Goal: Task Accomplishment & Management: Manage account settings

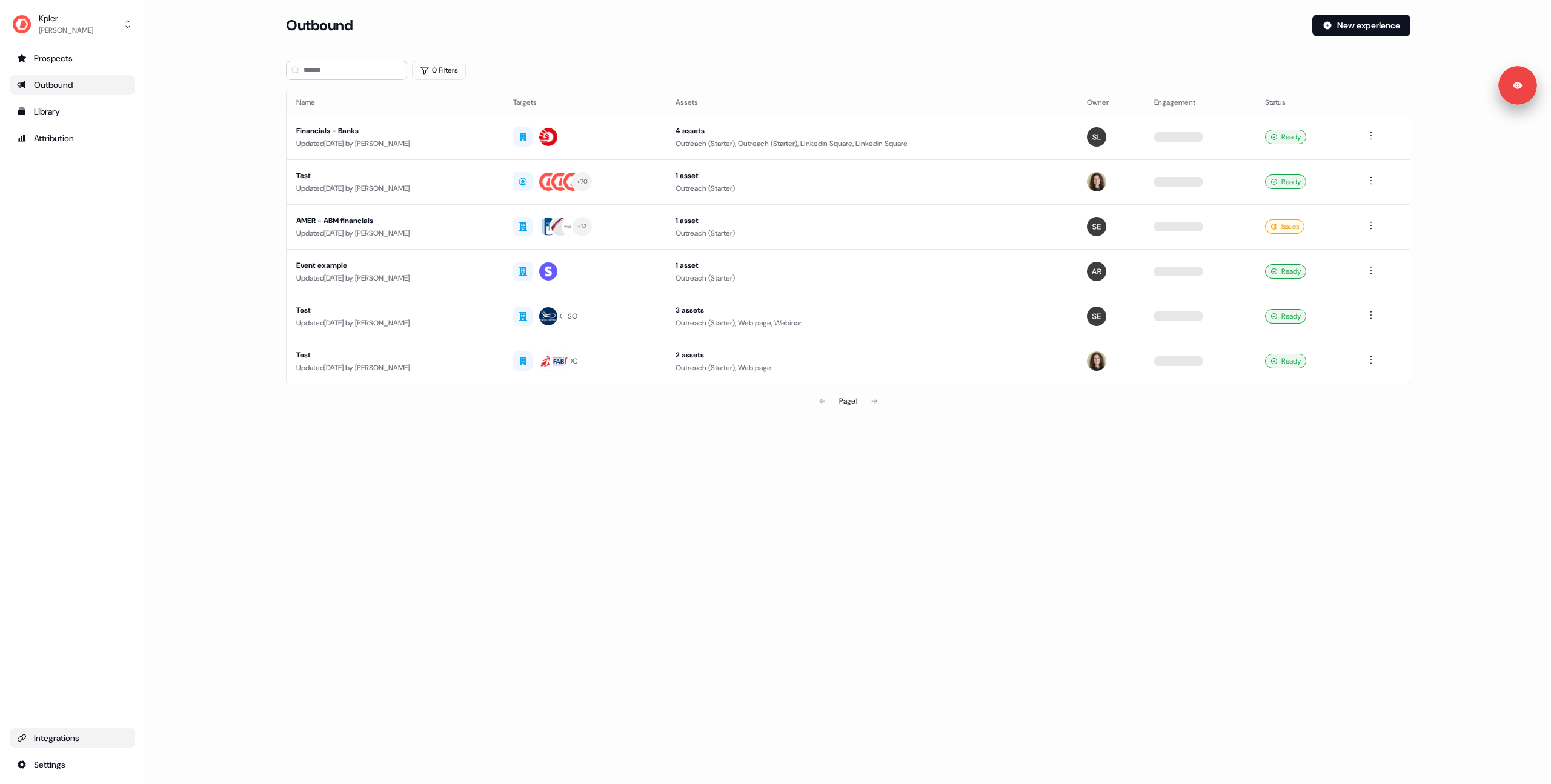
click at [71, 735] on div "Integrations" at bounding box center [72, 738] width 111 height 12
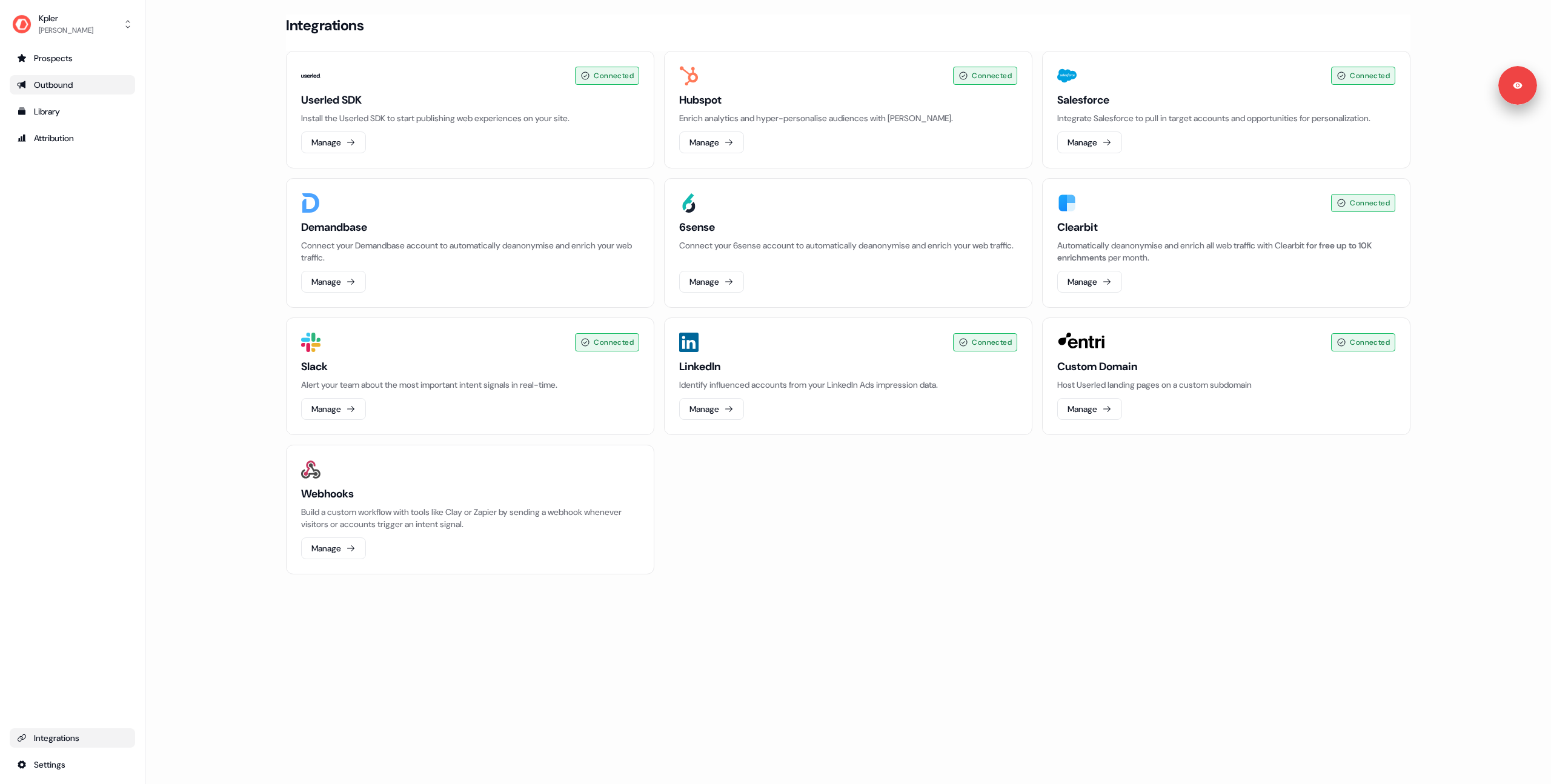
click at [75, 90] on div "Outbound" at bounding box center [72, 85] width 111 height 12
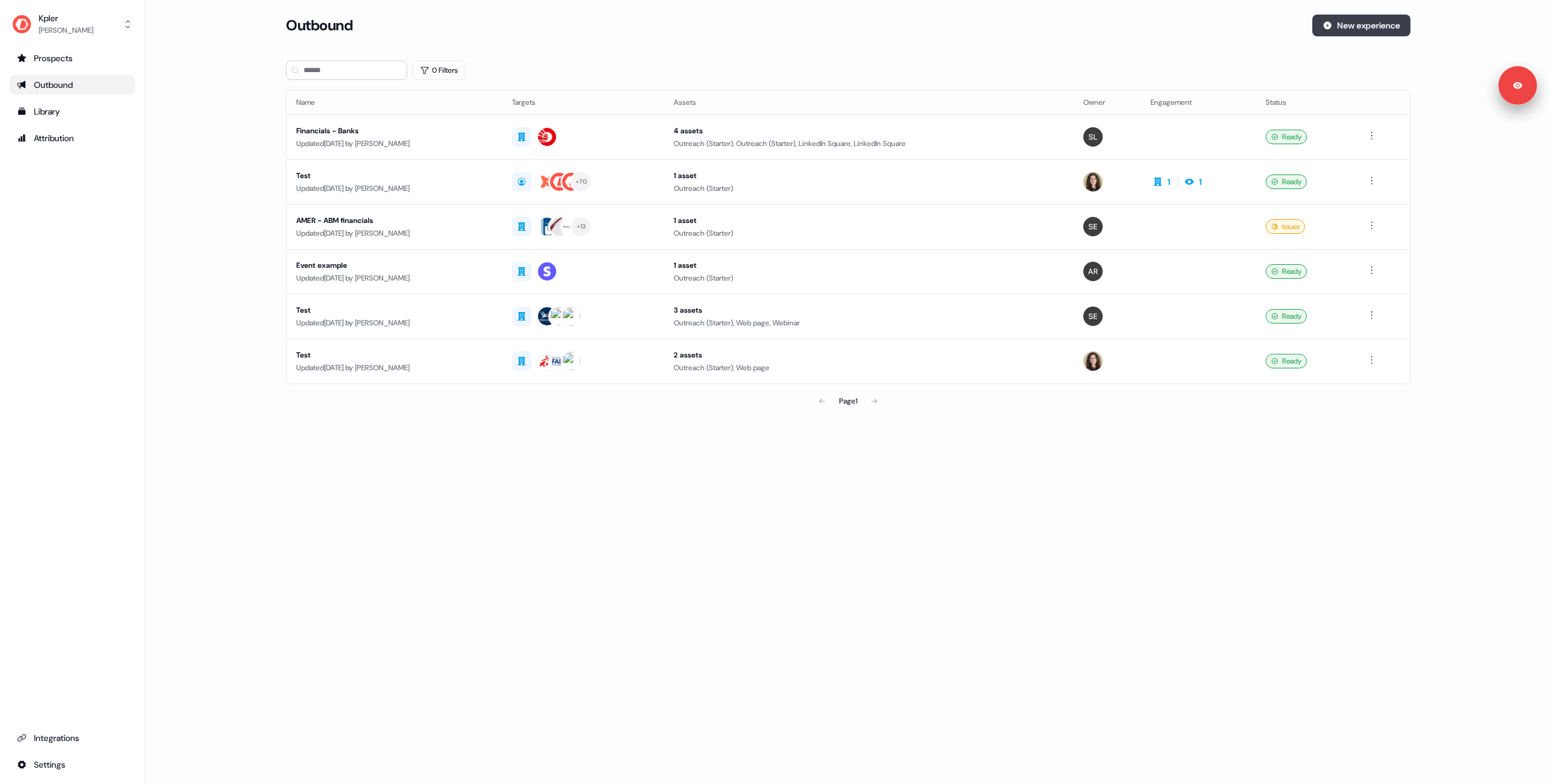
click at [1368, 32] on button "New experience" at bounding box center [1361, 25] width 98 height 22
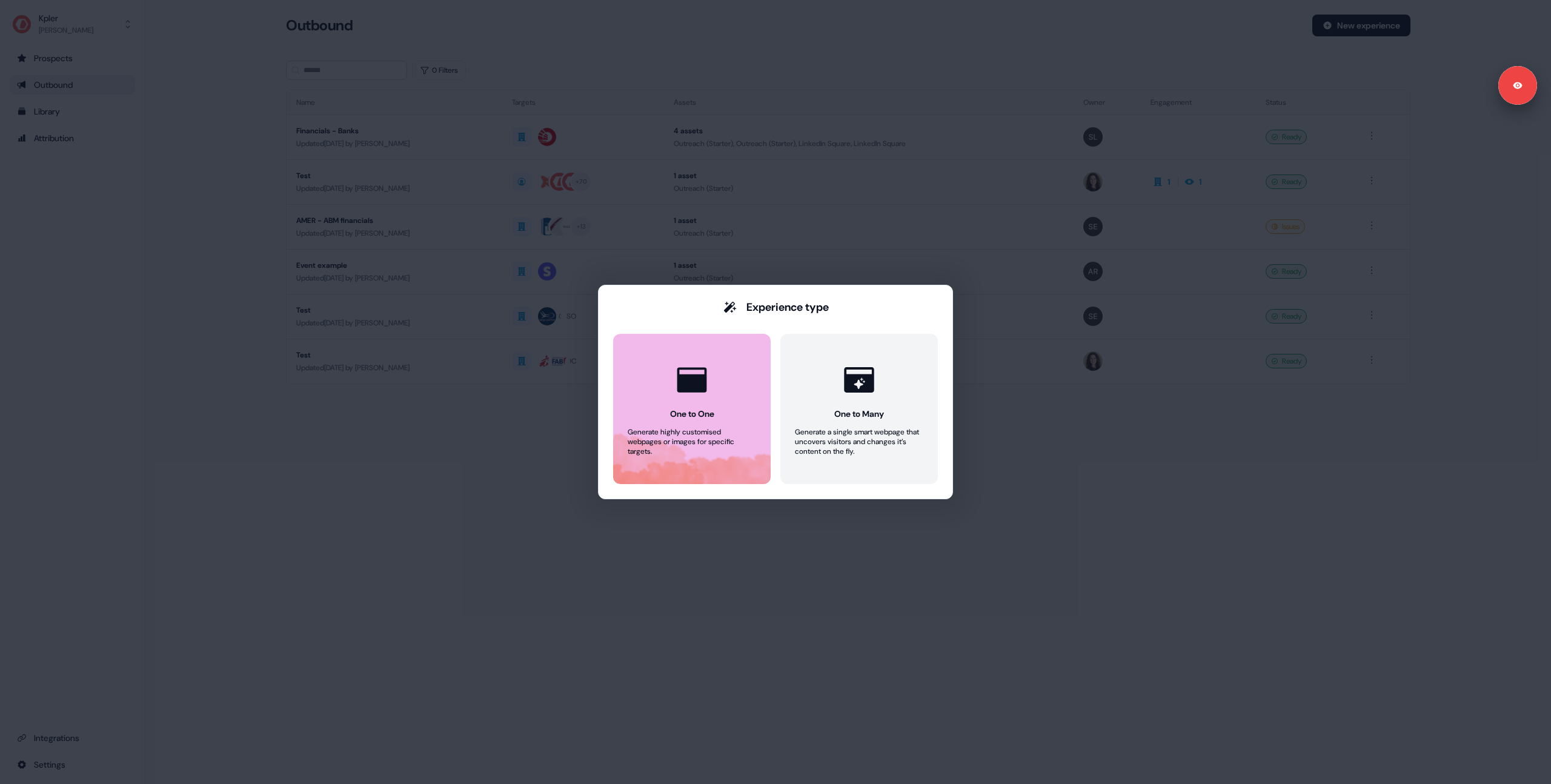
click at [691, 404] on button "One to One Generate highly customised webpages or images for specific targets." at bounding box center [692, 409] width 157 height 150
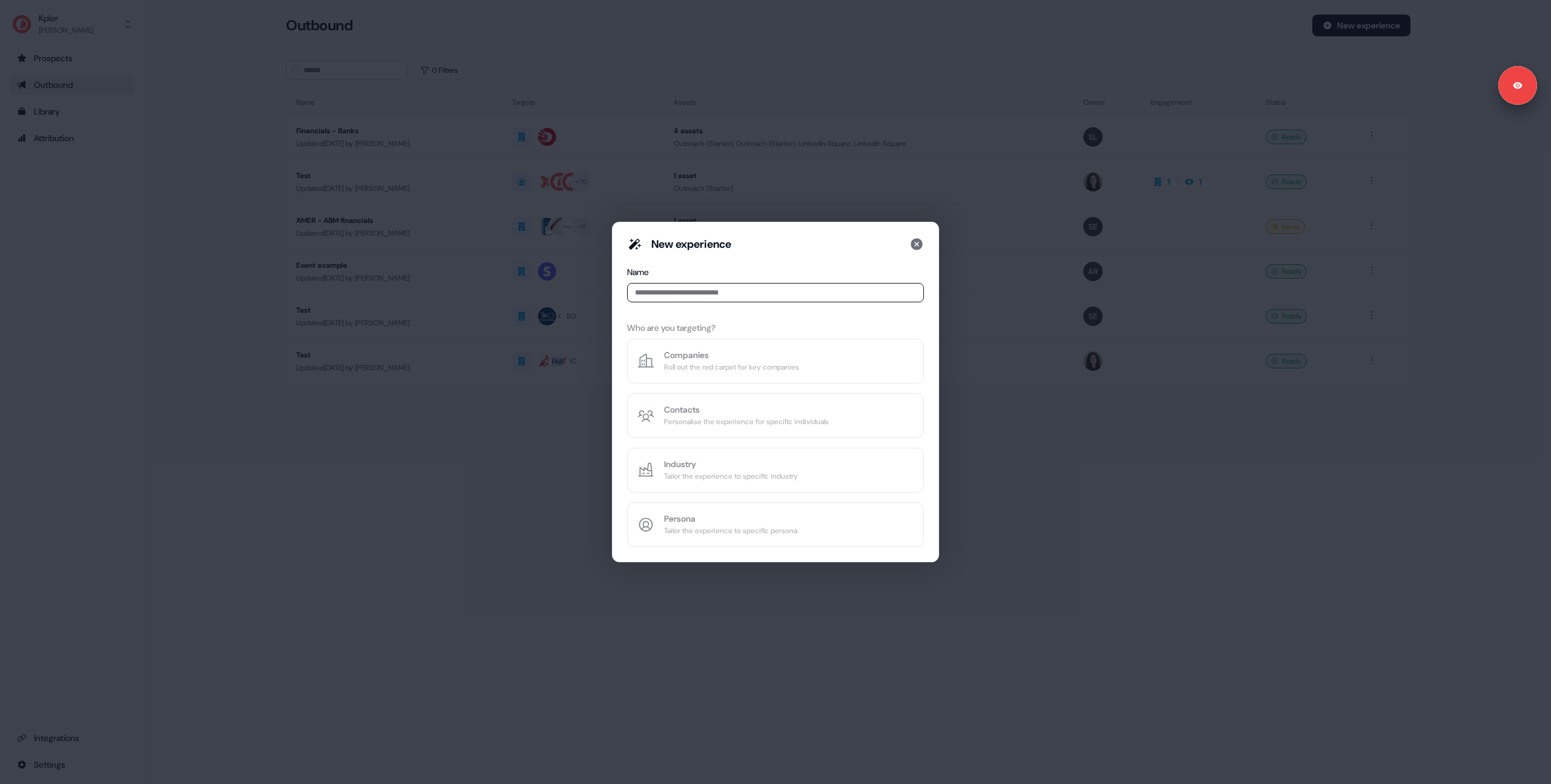
click at [687, 296] on input at bounding box center [776, 293] width 297 height 19
type input "****"
click at [748, 380] on button "Companies Roll out the red carpet for key companies" at bounding box center [776, 361] width 297 height 45
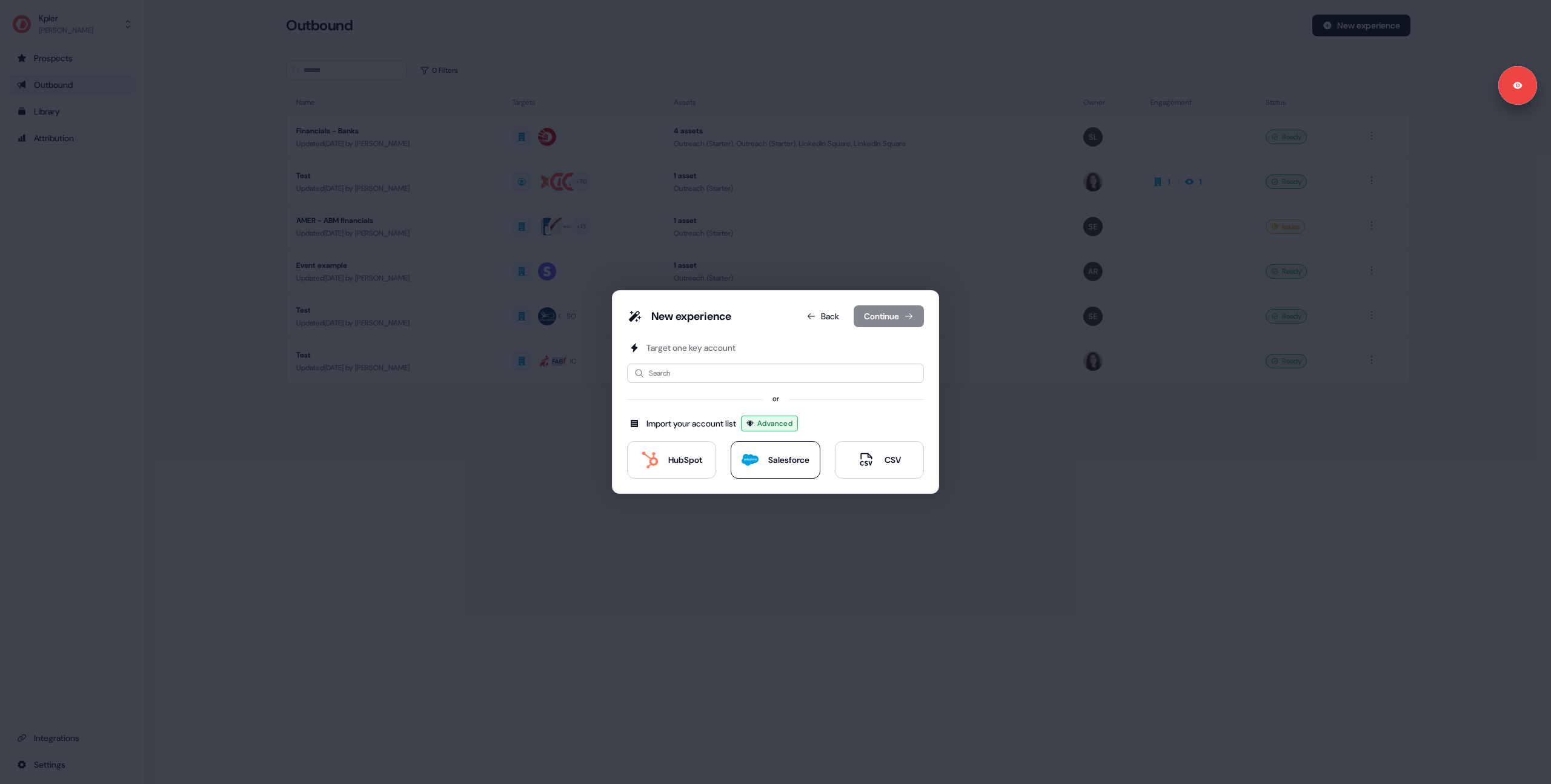
click at [761, 455] on div "Salesforce" at bounding box center [776, 459] width 68 height 17
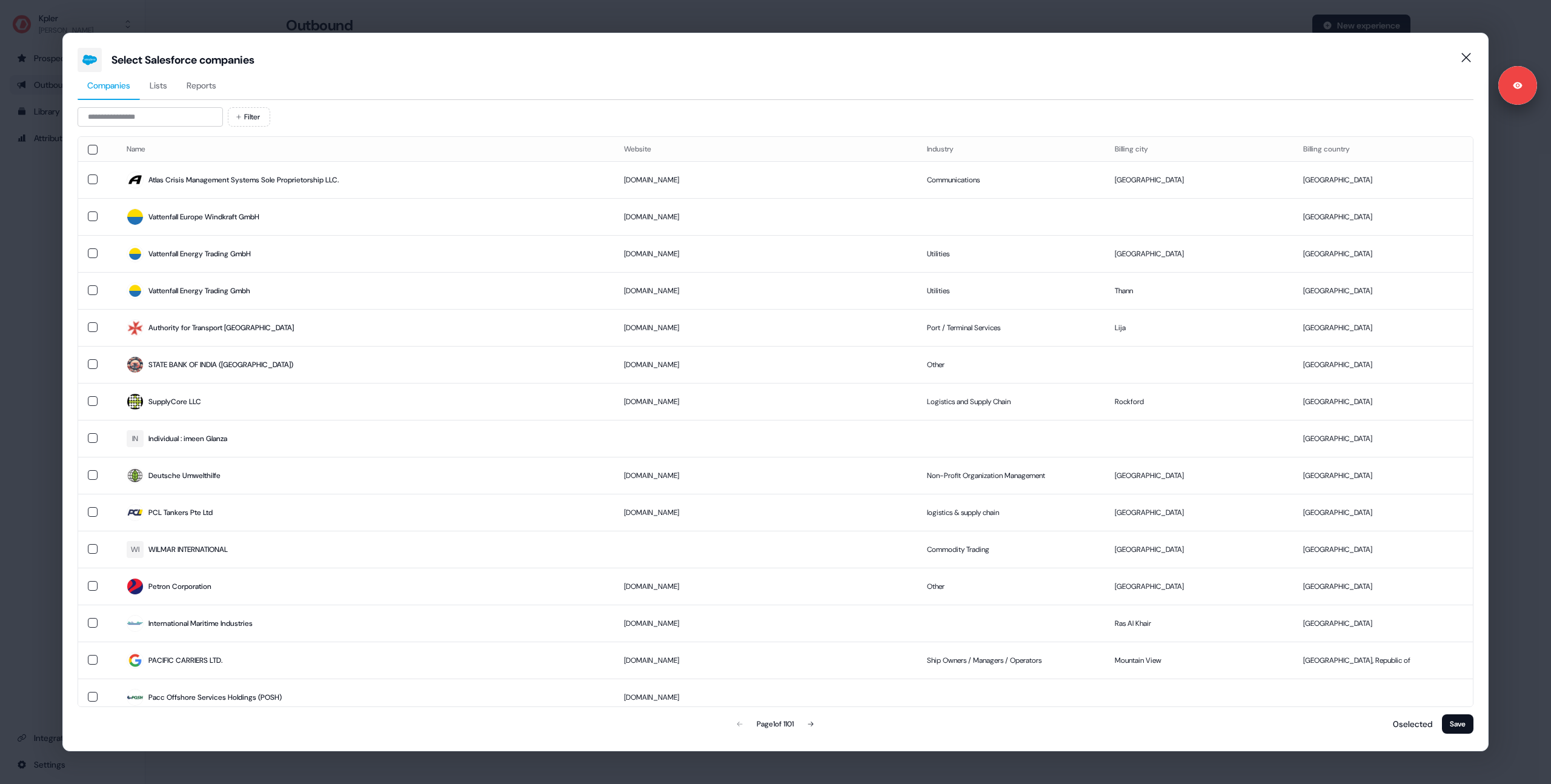
click at [156, 84] on span "Lists" at bounding box center [158, 86] width 17 height 12
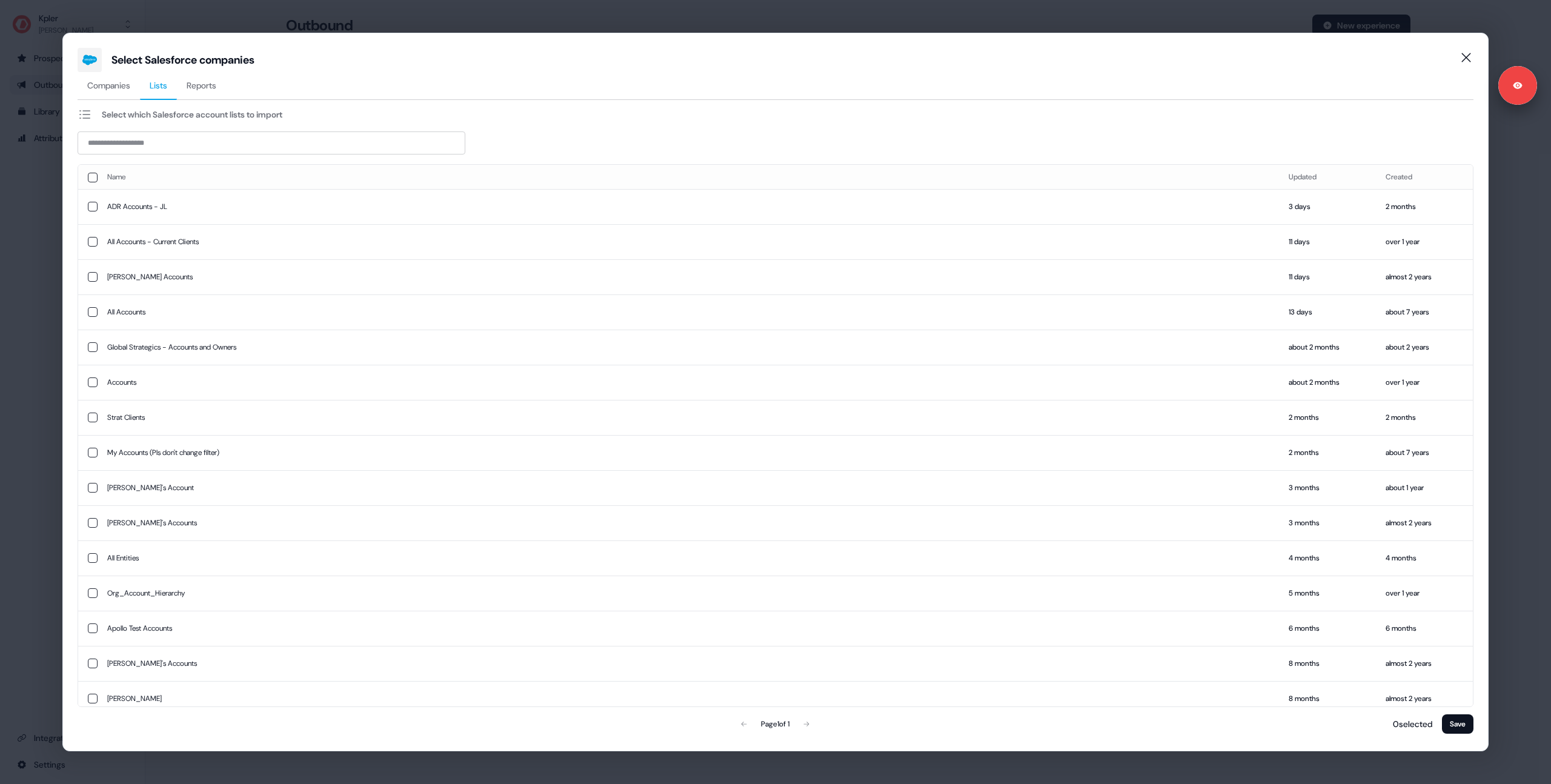
click at [42, 203] on div "Select Salesforce companies Companies Lists Reports Select which Salesforce acc…" at bounding box center [776, 392] width 1551 height 784
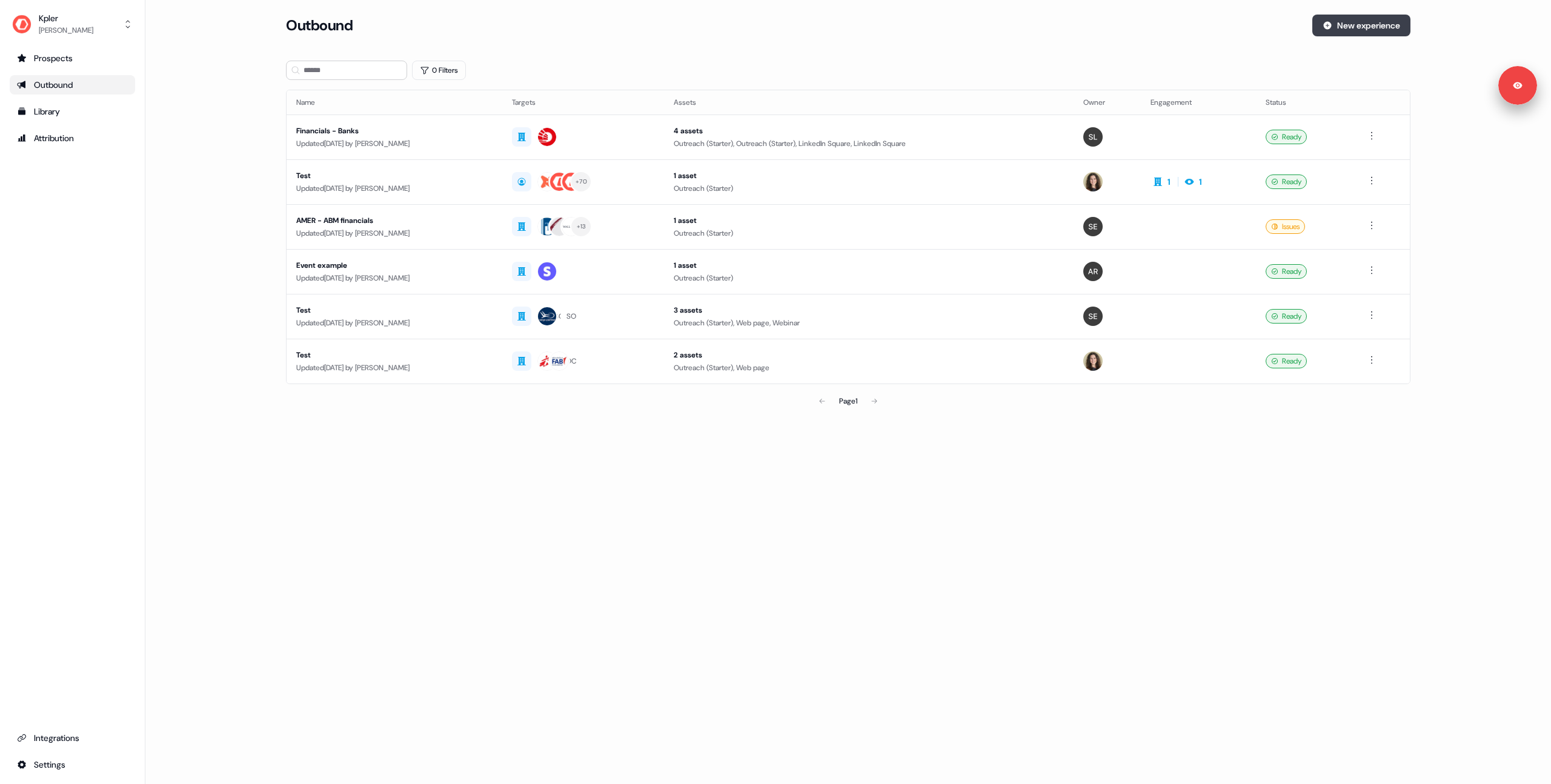
click at [1374, 30] on button "New experience" at bounding box center [1361, 25] width 98 height 22
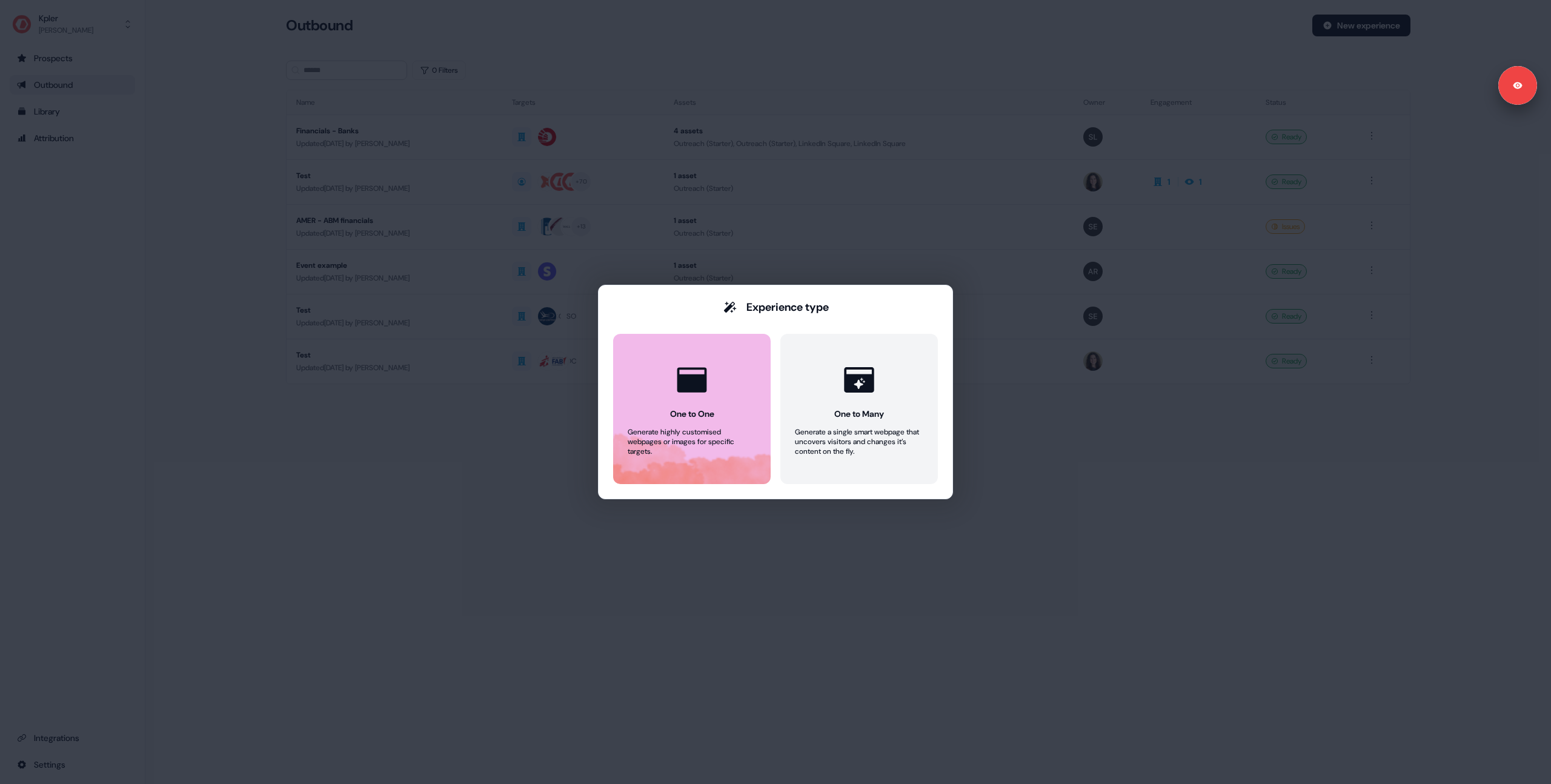
click at [664, 370] on button "One to One Generate highly customised webpages or images for specific targets." at bounding box center [692, 409] width 157 height 150
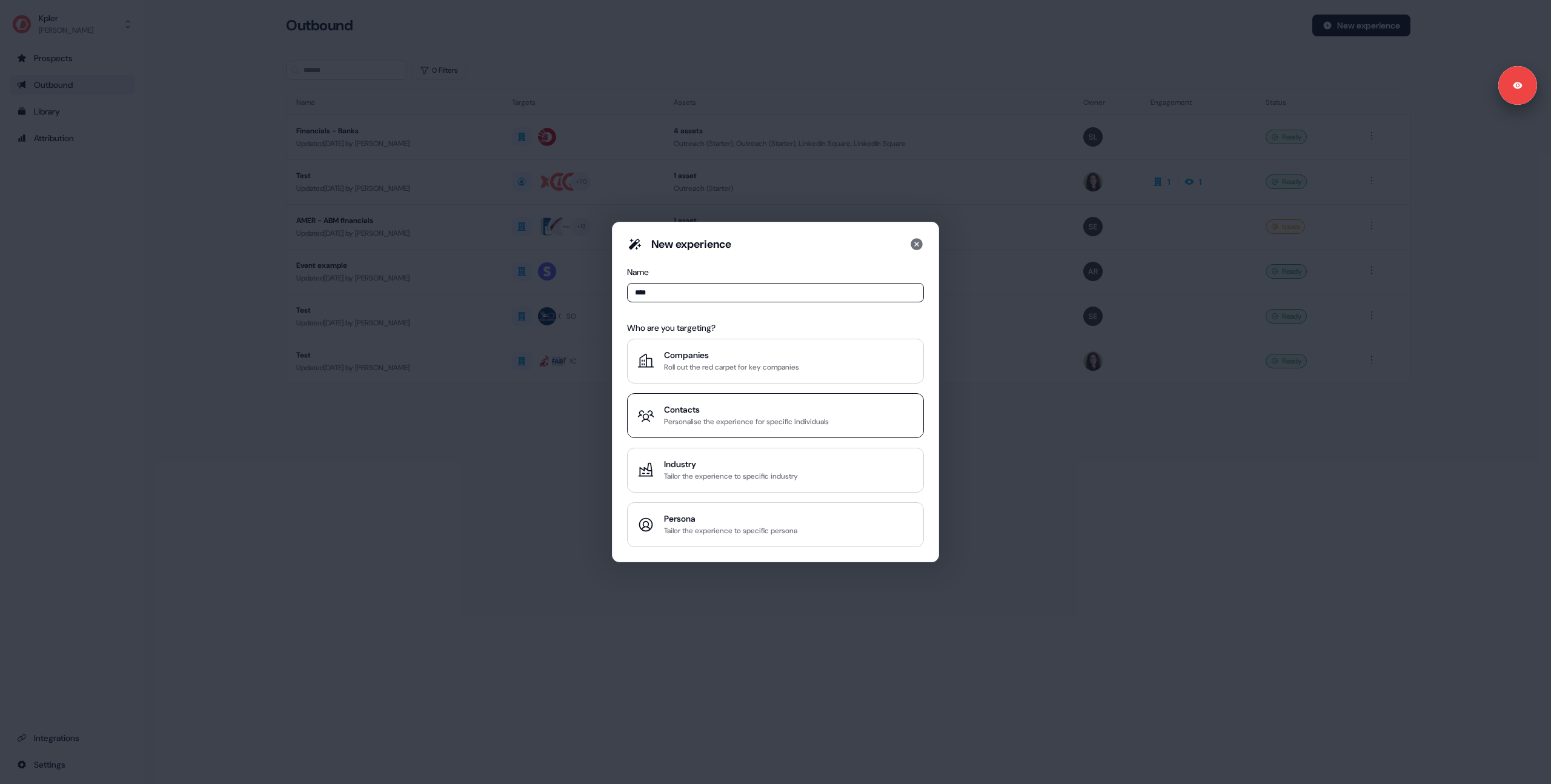
type input "****"
click at [727, 410] on div "Contacts" at bounding box center [747, 410] width 165 height 12
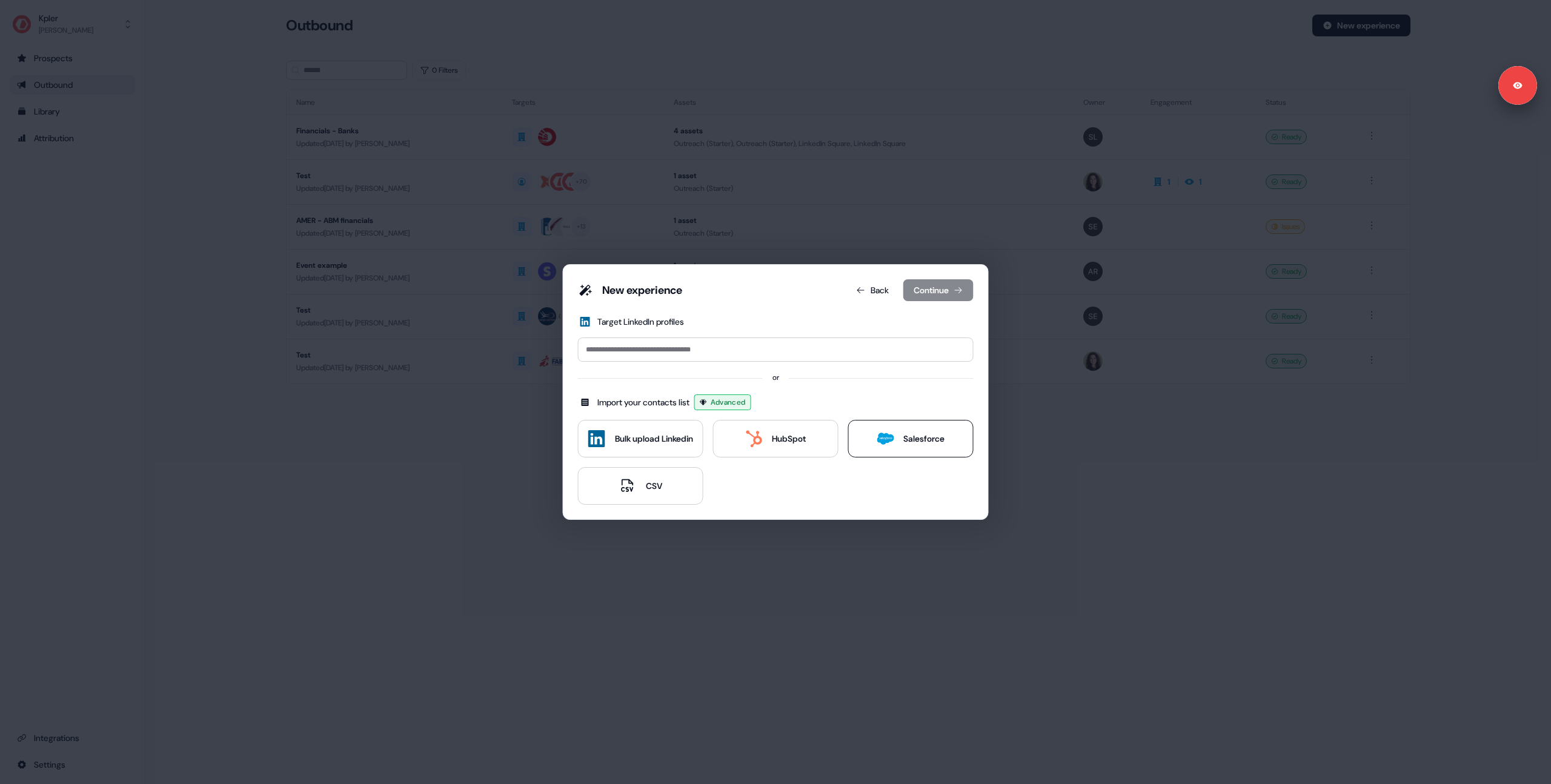
click at [891, 443] on icon at bounding box center [885, 439] width 17 height 12
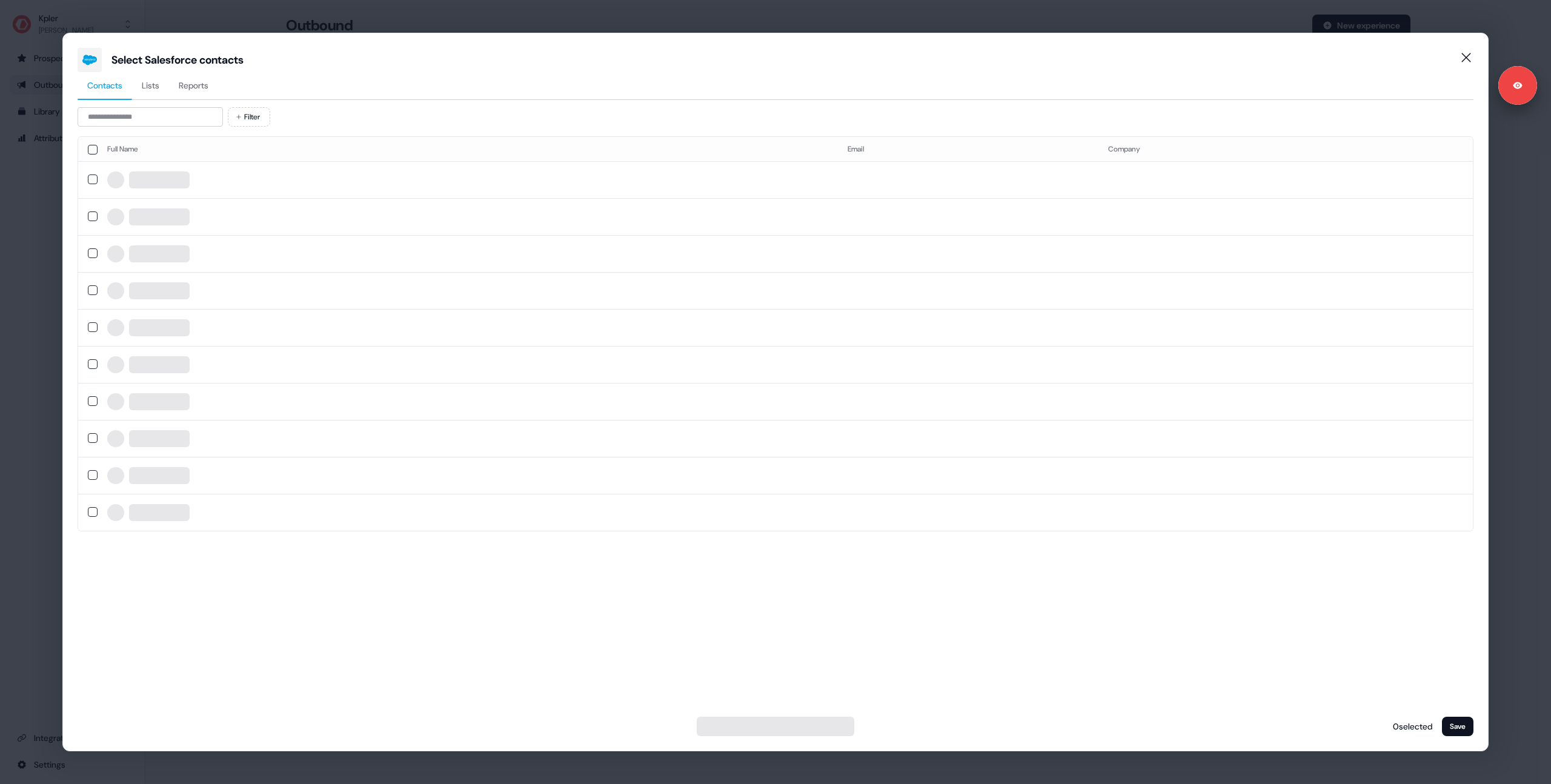
click at [202, 90] on span "Reports" at bounding box center [194, 86] width 29 height 12
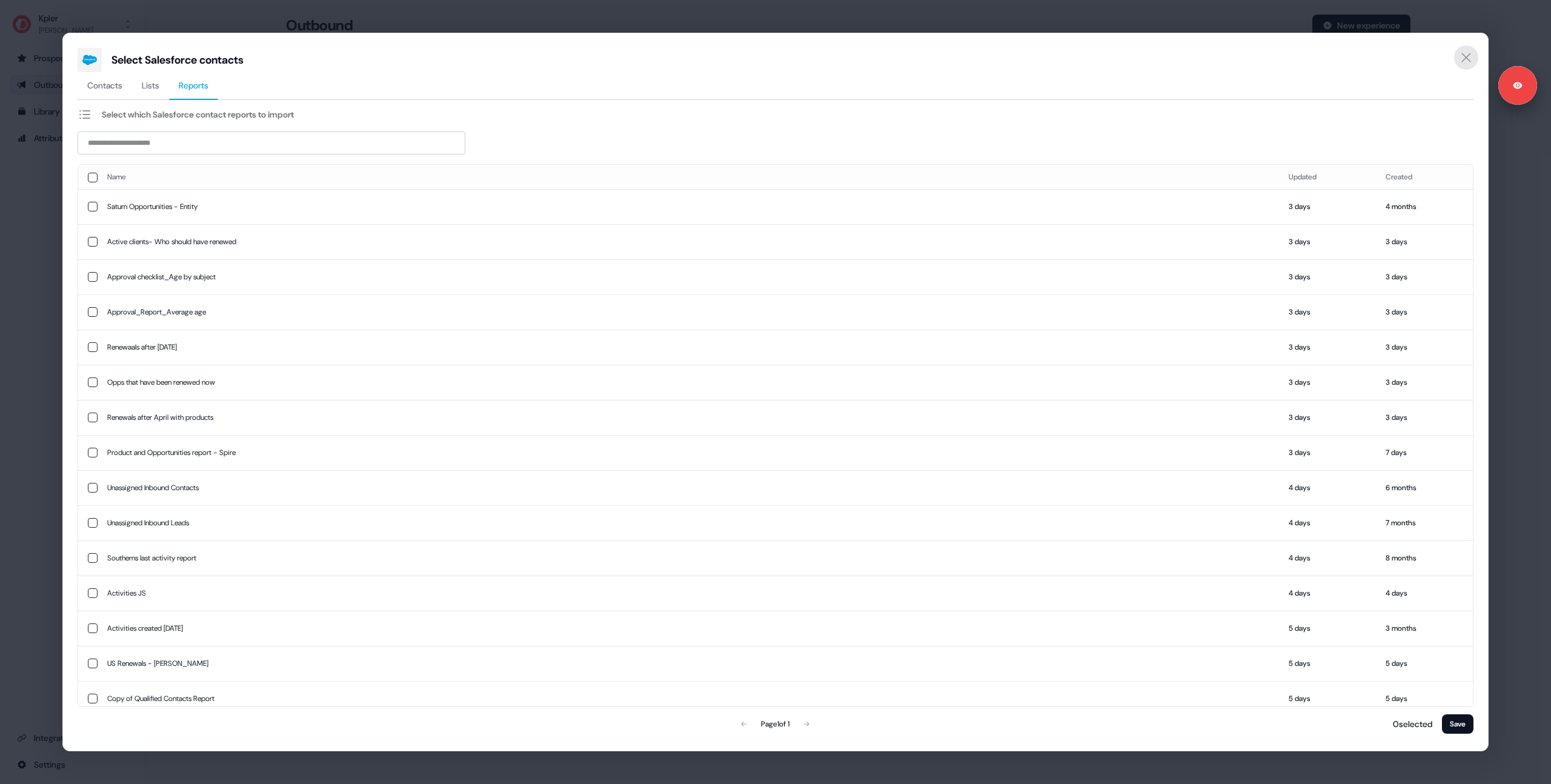
click at [1466, 64] on icon "Close" at bounding box center [1467, 58] width 15 height 15
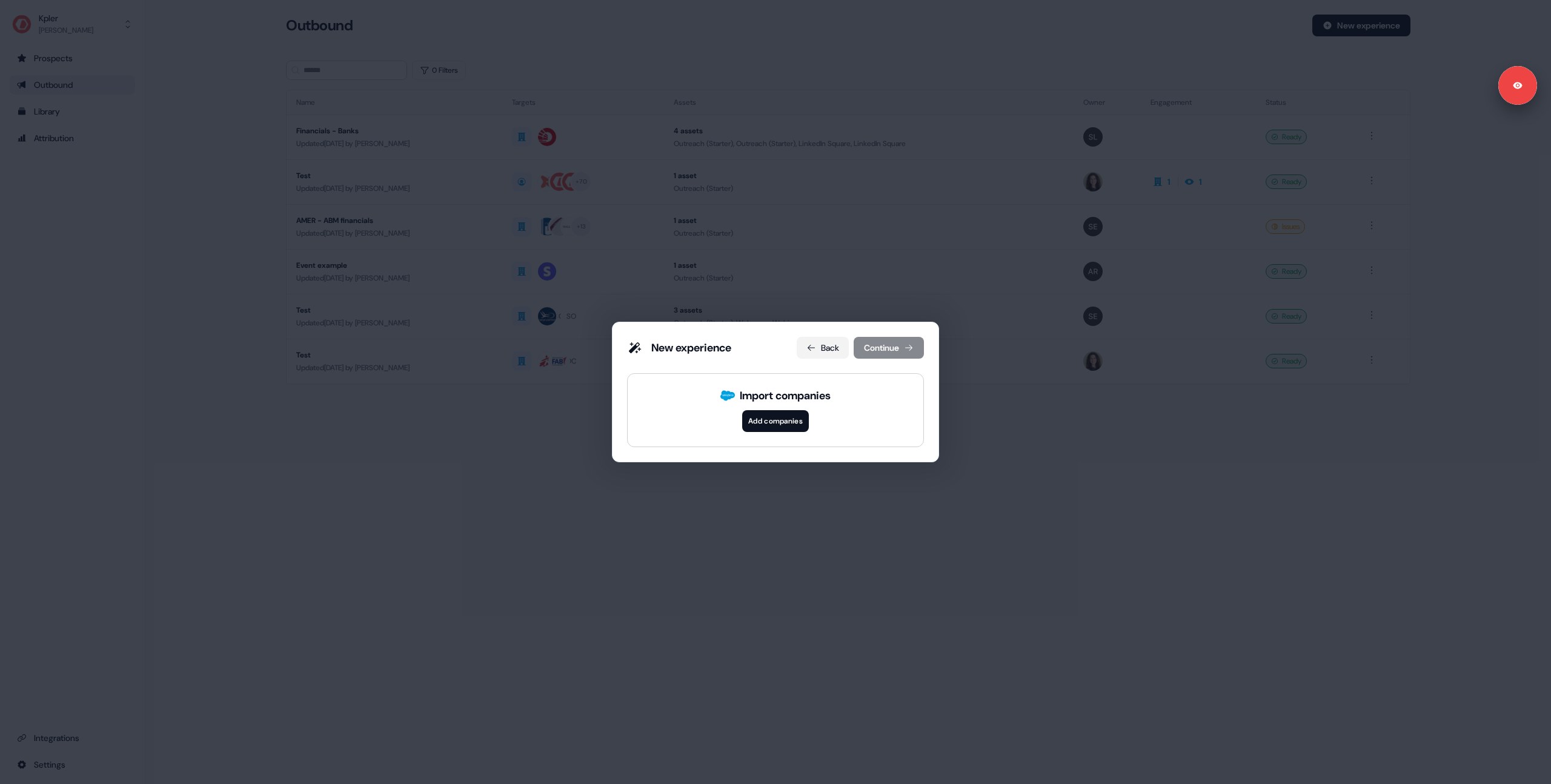
click at [818, 344] on button "Back" at bounding box center [823, 347] width 52 height 22
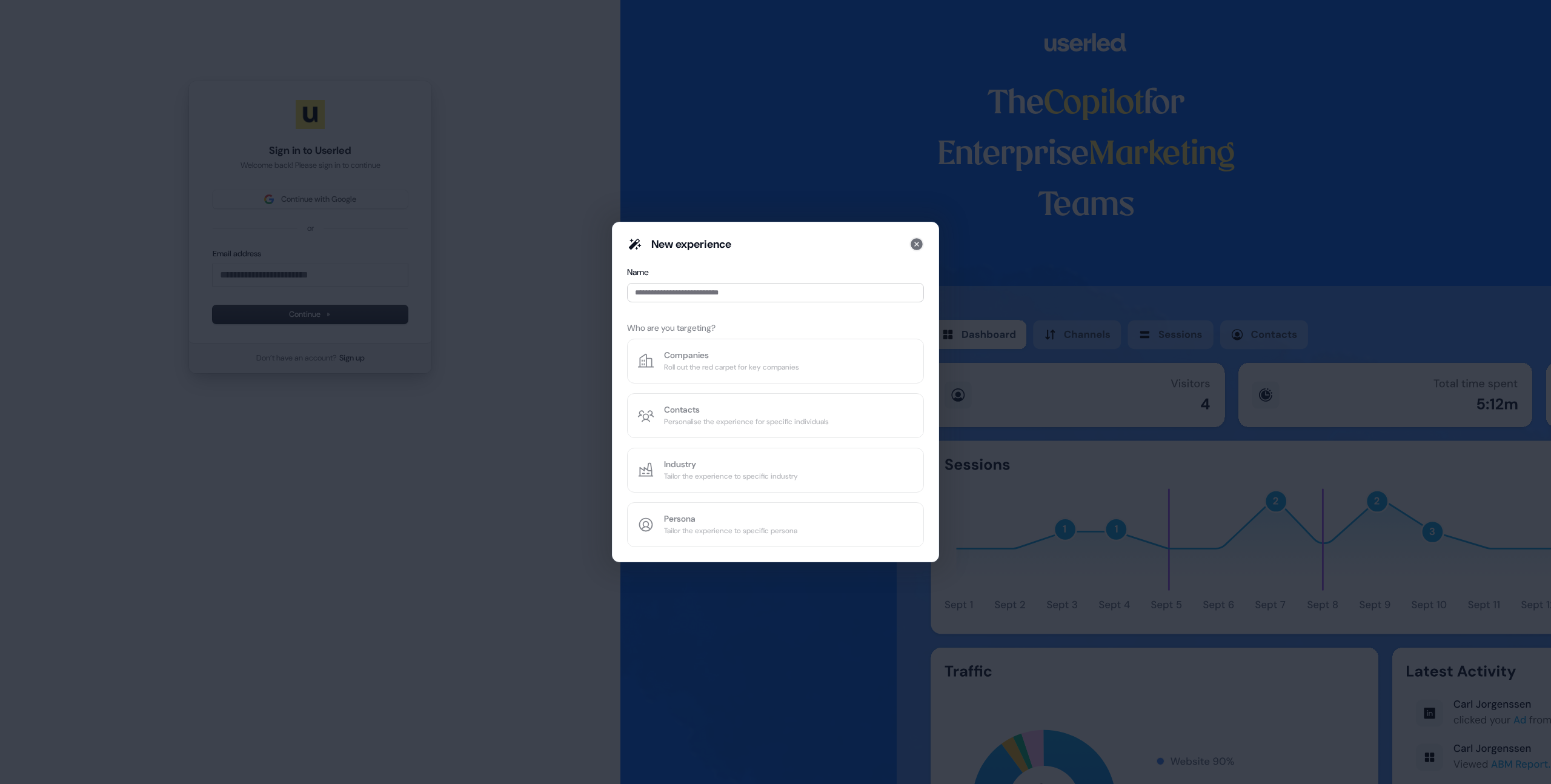
click at [913, 244] on icon at bounding box center [917, 244] width 12 height 12
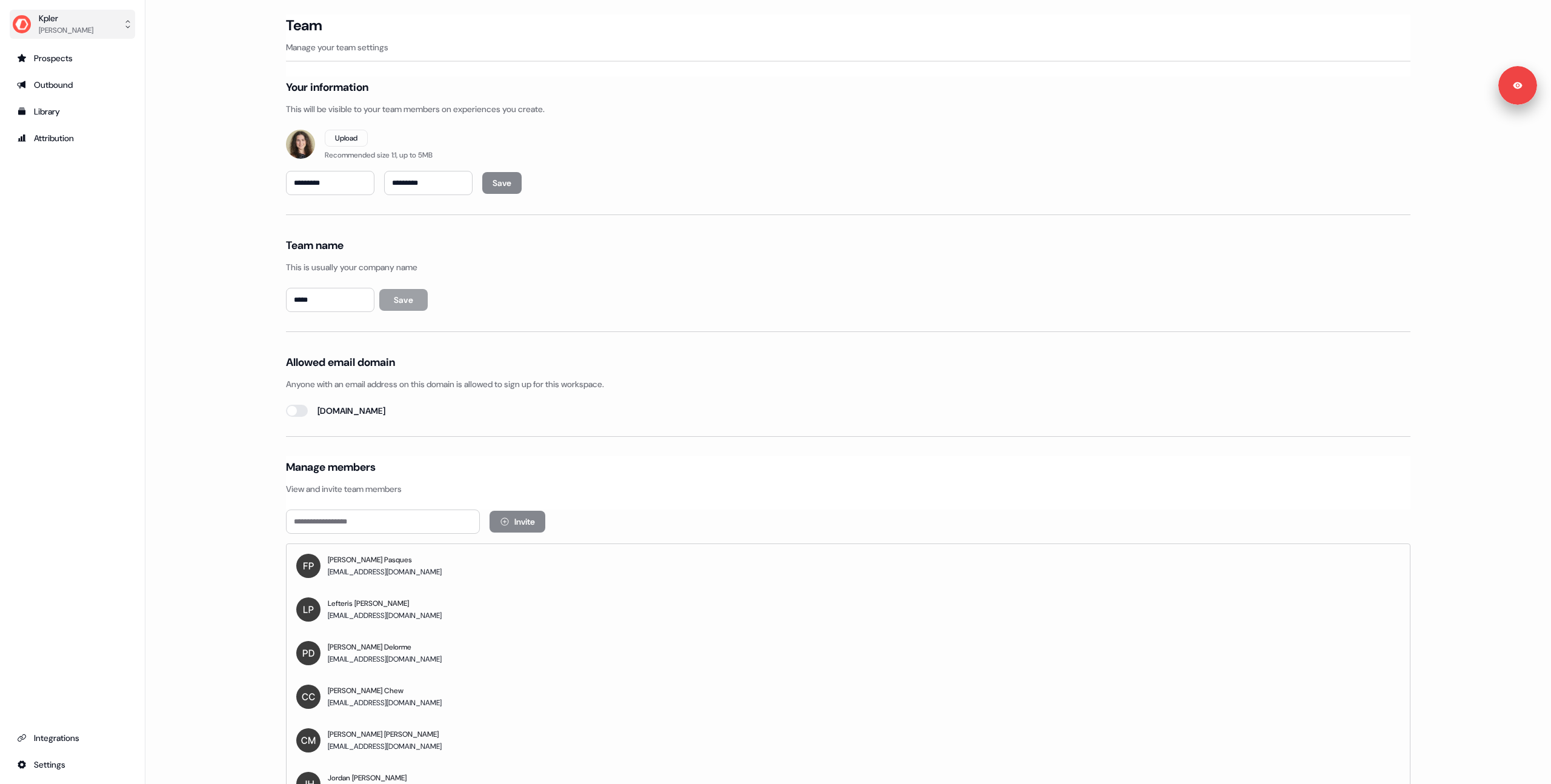
click at [92, 22] on div "Kpler" at bounding box center [66, 18] width 54 height 12
click at [46, 92] on div "Logout" at bounding box center [72, 100] width 115 height 22
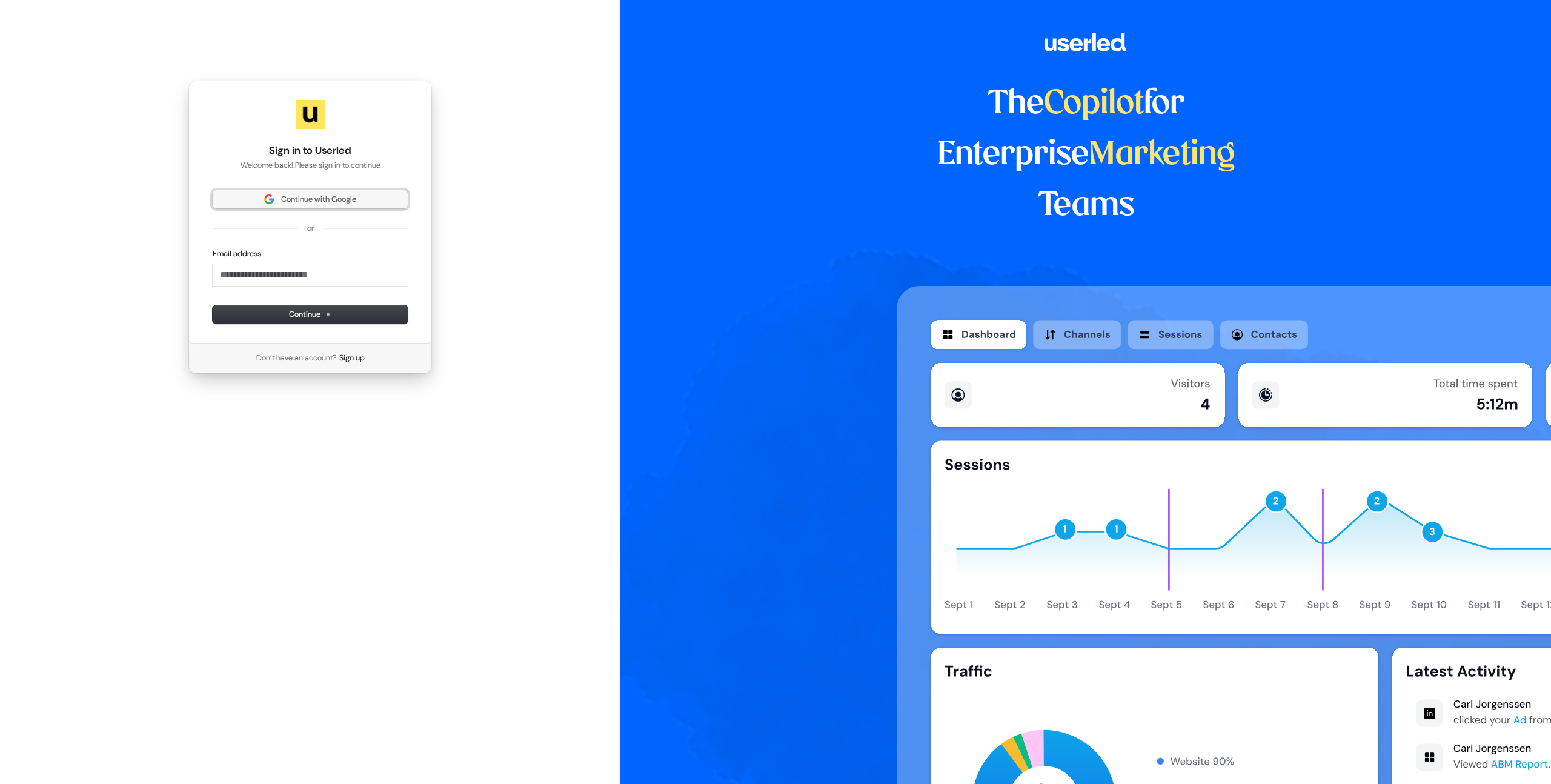
click at [269, 200] on img at bounding box center [269, 199] width 9 height 9
